Goal: Transaction & Acquisition: Purchase product/service

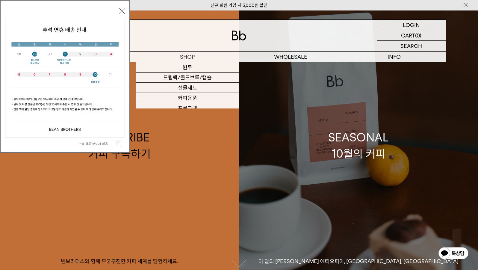
click at [313, 90] on link "SEASONAL 10월의 커피 이 달의 제철 커피 에티오피아, 부룬디, 콜롬비아" at bounding box center [358, 145] width 239 height 270
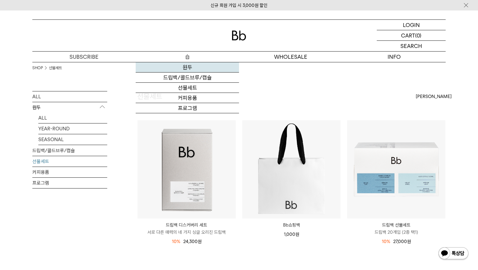
click at [188, 69] on link "원두" at bounding box center [187, 67] width 103 height 10
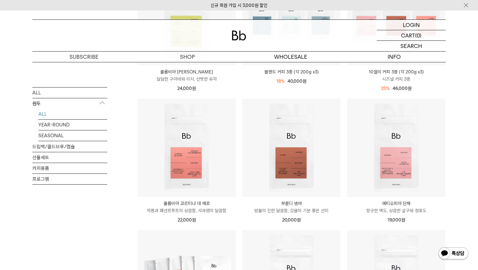
scroll to position [180, 0]
